Goal: Complete application form: Complete application form

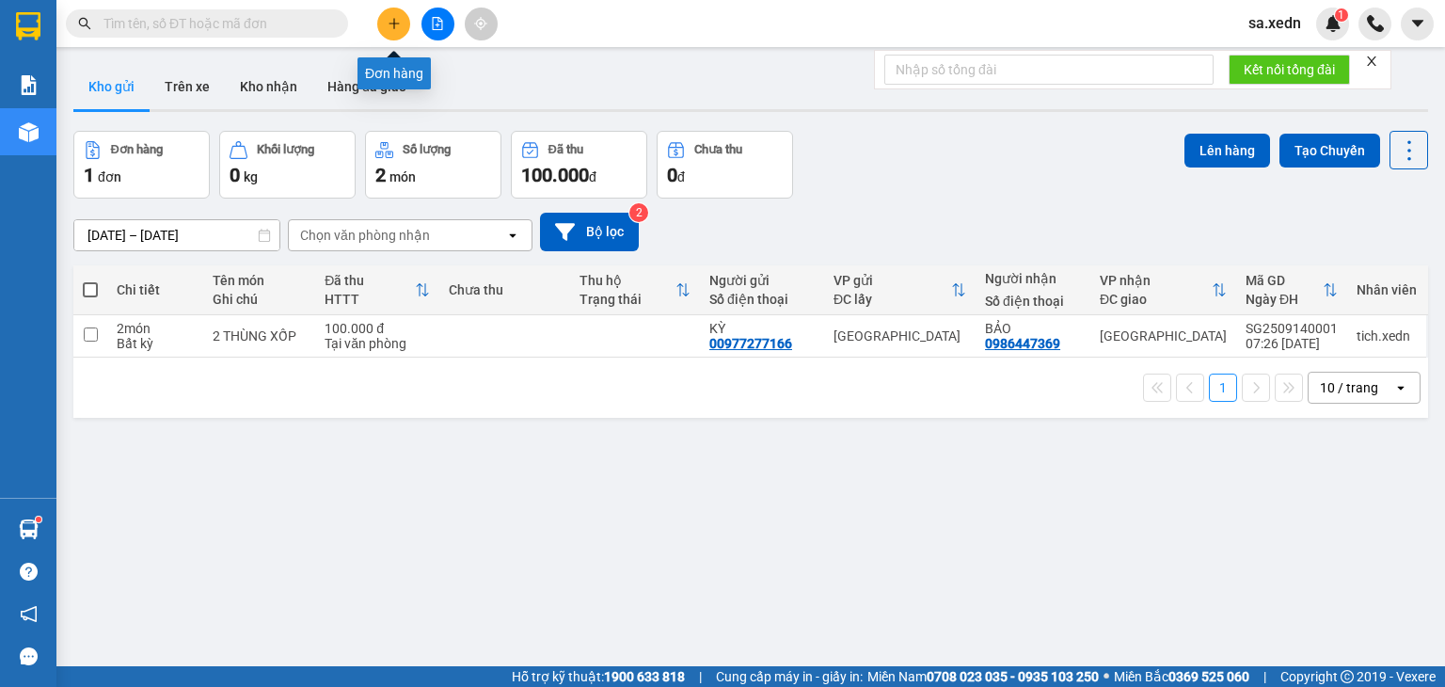
drag, startPoint x: 400, startPoint y: 13, endPoint x: 403, endPoint y: 0, distance: 13.5
click at [401, 12] on button at bounding box center [393, 24] width 33 height 33
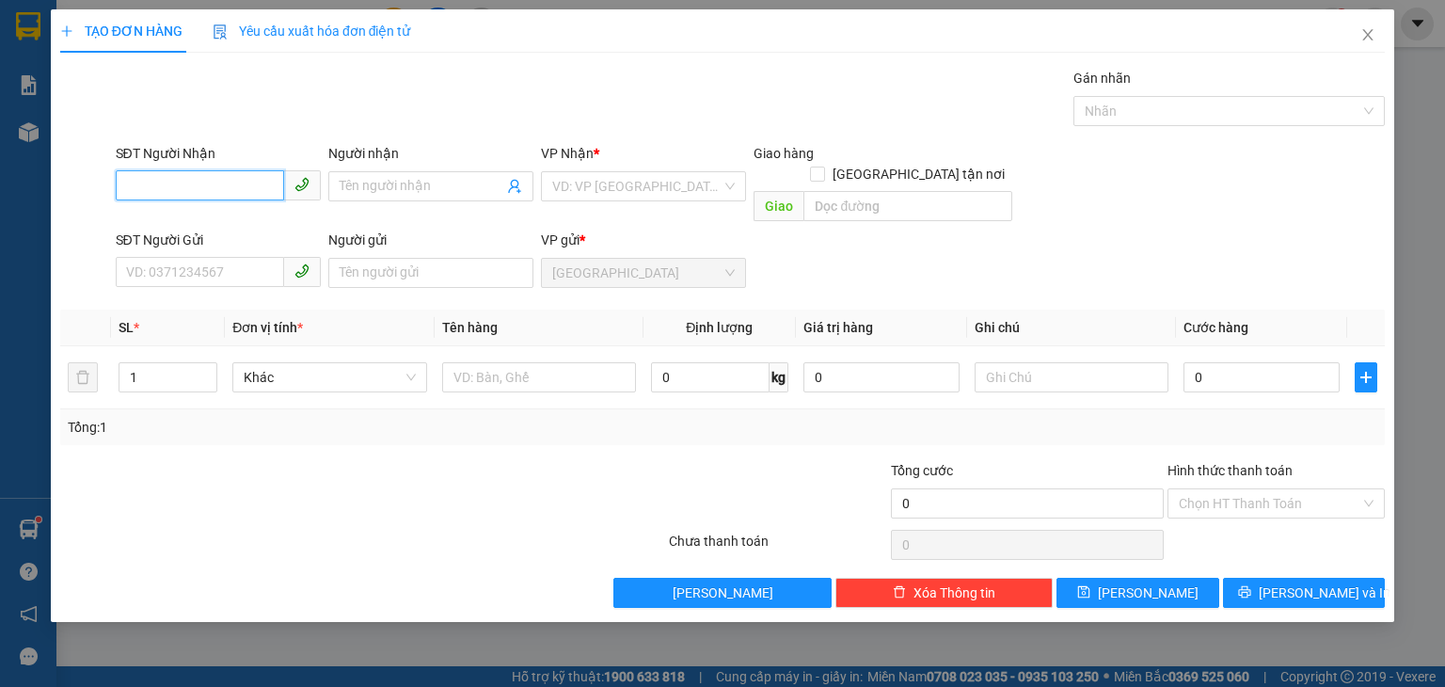
click at [192, 182] on input "SĐT Người Nhận" at bounding box center [200, 185] width 168 height 30
drag, startPoint x: 200, startPoint y: 167, endPoint x: 263, endPoint y: 261, distance: 113.2
click at [264, 261] on form "SĐT Người Nhận 0326155 Người nhận Tên người nhận VP Nhận * VD: VP [GEOGRAPHIC_D…" at bounding box center [722, 219] width 1325 height 152
click at [260, 216] on div "0326155922 - XUYỂN" at bounding box center [218, 223] width 183 height 21
type input "0326155922"
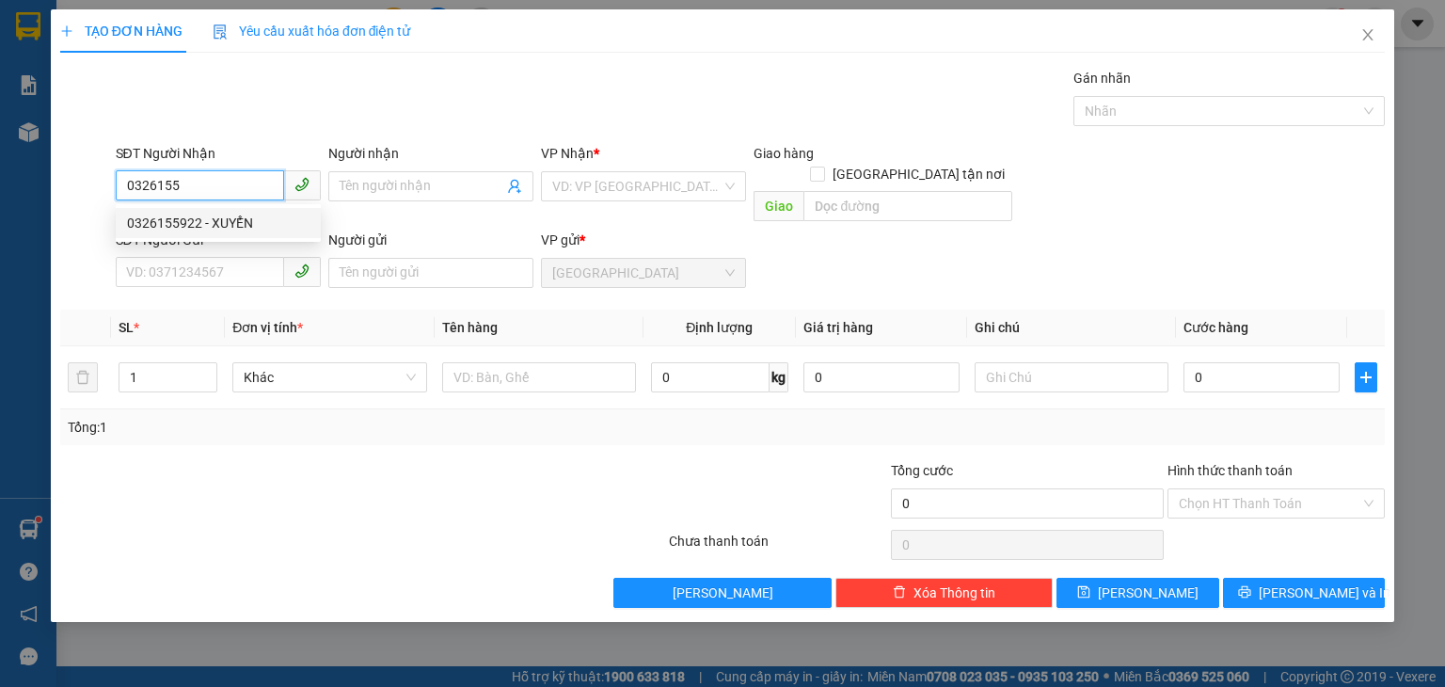
type input "XUYỂN"
type input "80.000"
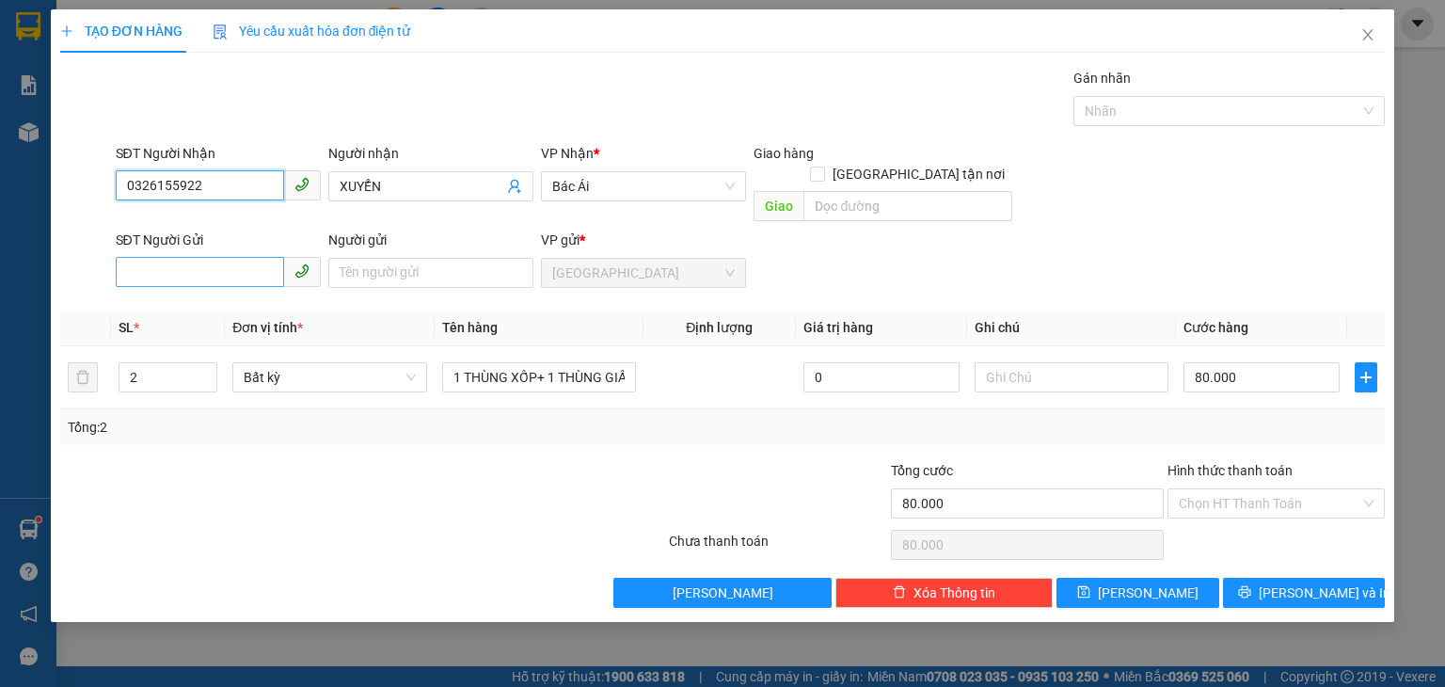
type input "0326155922"
click at [202, 257] on input "SĐT Người Gửi" at bounding box center [200, 272] width 168 height 30
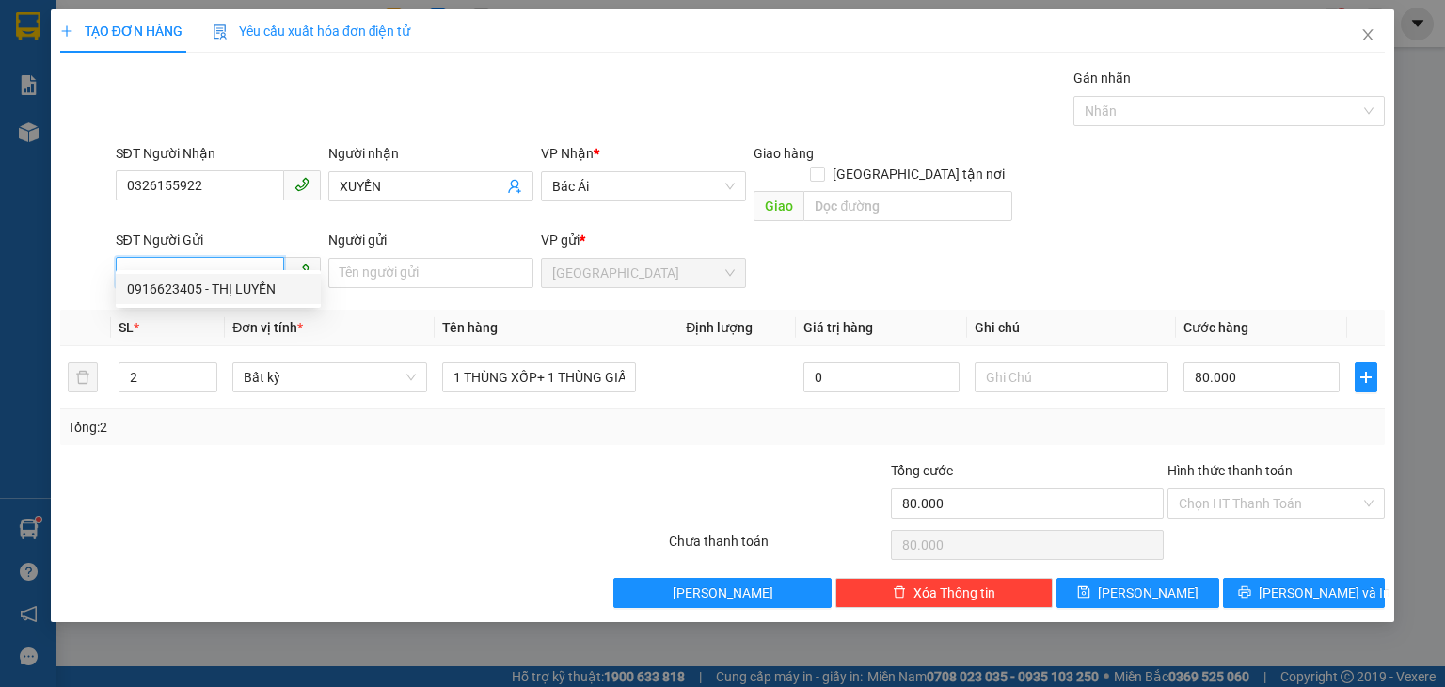
click at [282, 284] on div "0916623405 - THỊ LUYỂN" at bounding box center [218, 288] width 183 height 21
type input "0916623405"
type input "THỊ LUYỂN"
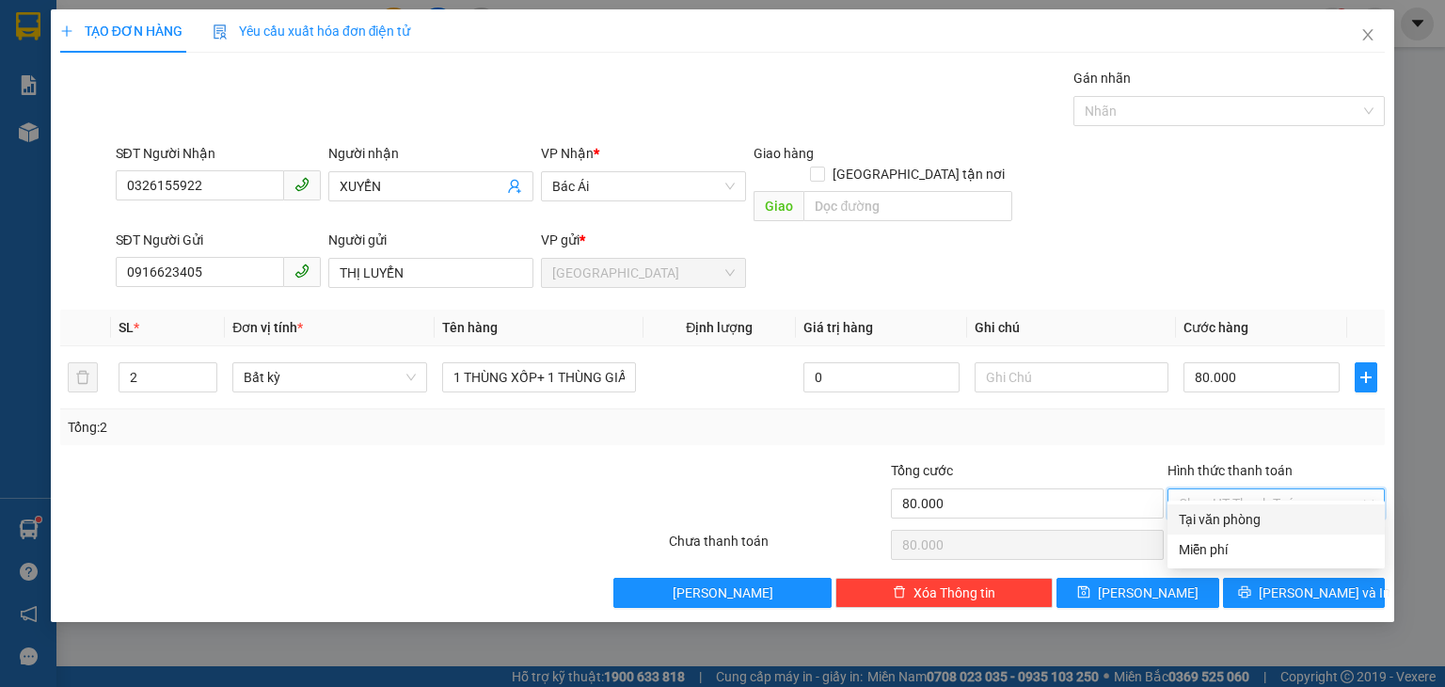
click at [1272, 489] on input "Hình thức thanh toán" at bounding box center [1270, 503] width 182 height 28
click at [1230, 514] on div "Tại văn phòng" at bounding box center [1276, 519] width 195 height 21
type input "0"
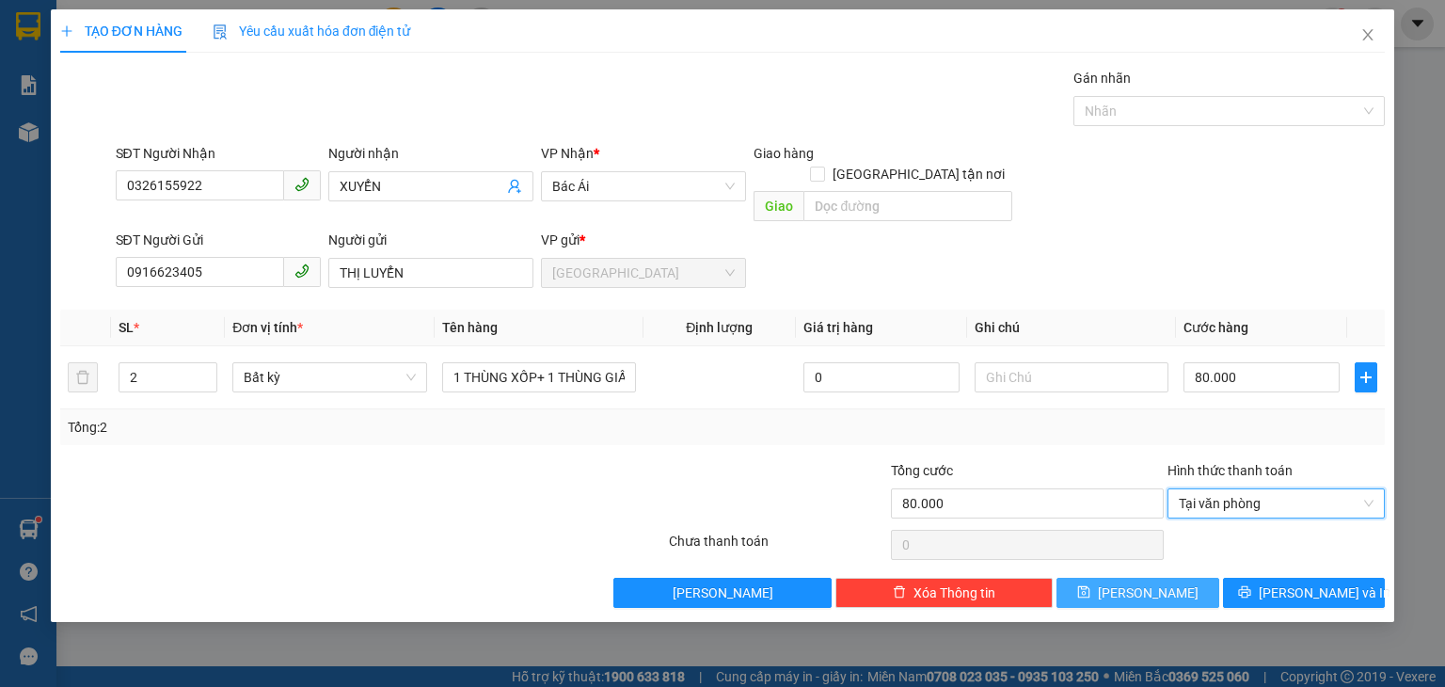
click at [1164, 578] on button "[PERSON_NAME]" at bounding box center [1137, 593] width 163 height 30
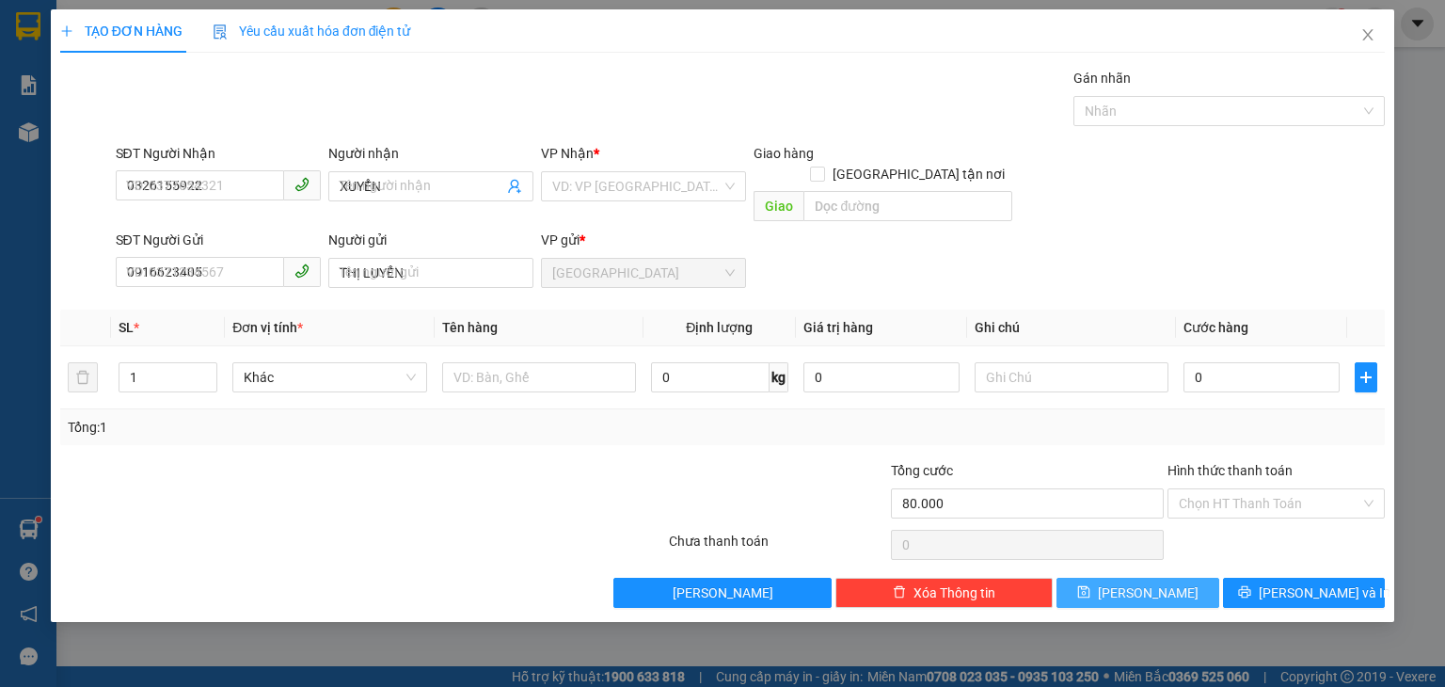
type input "0"
click at [1361, 32] on icon "close" at bounding box center [1367, 34] width 15 height 15
